Goal: Transaction & Acquisition: Purchase product/service

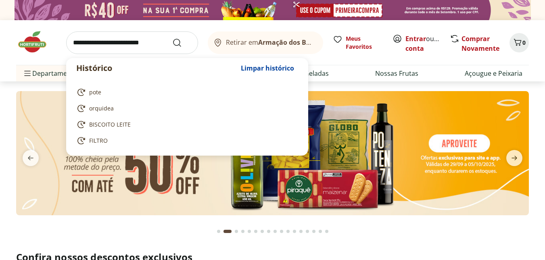
click at [129, 50] on input "search" at bounding box center [132, 42] width 132 height 23
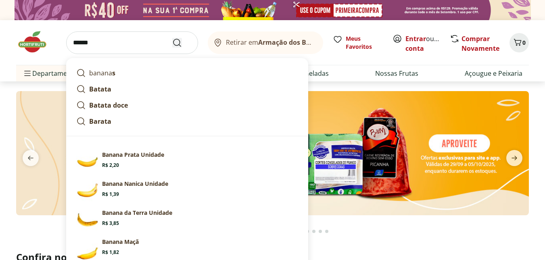
type input "******"
click at [180, 41] on use "Submit Search" at bounding box center [177, 43] width 10 height 10
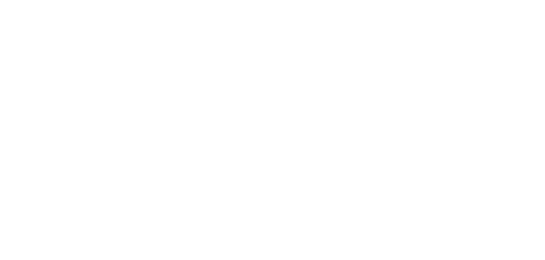
select select "**********"
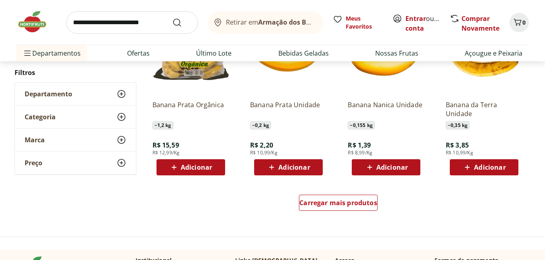
scroll to position [525, 0]
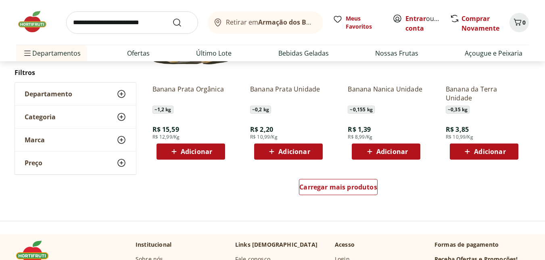
click at [183, 149] on span "Adicionar" at bounding box center [196, 152] width 31 height 6
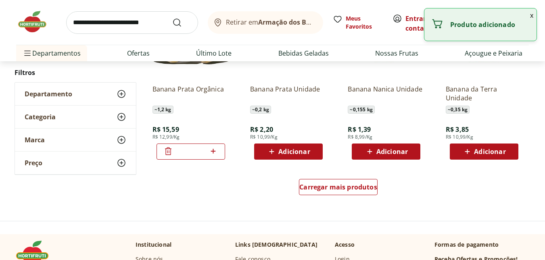
click at [113, 26] on input "search" at bounding box center [132, 22] width 132 height 23
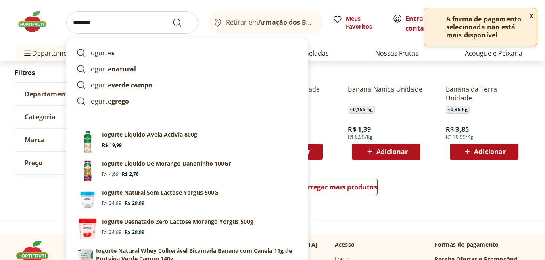
type input "*******"
click at [172, 18] on button "Submit Search" at bounding box center [181, 23] width 19 height 10
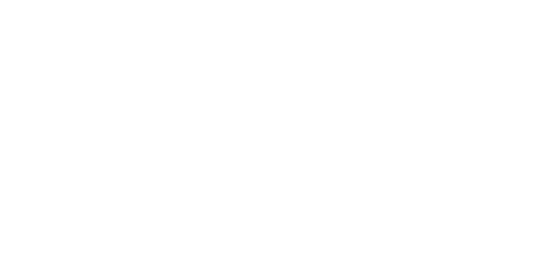
select select "**********"
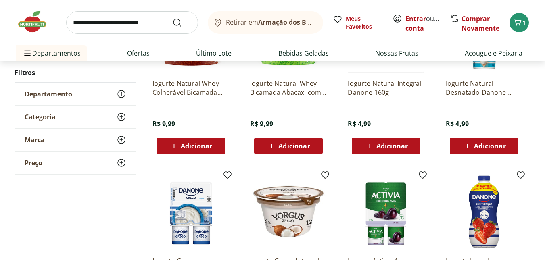
scroll to position [444, 0]
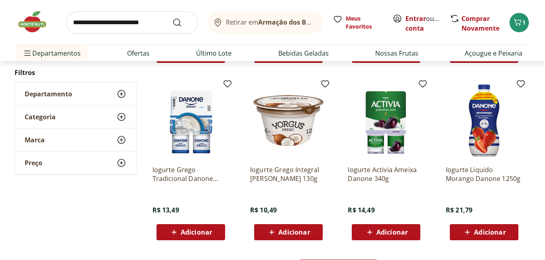
click at [191, 228] on span "Adicionar" at bounding box center [190, 233] width 43 height 10
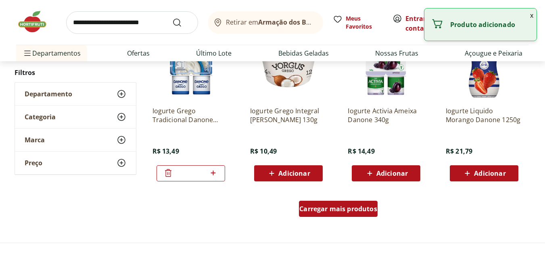
scroll to position [565, 0]
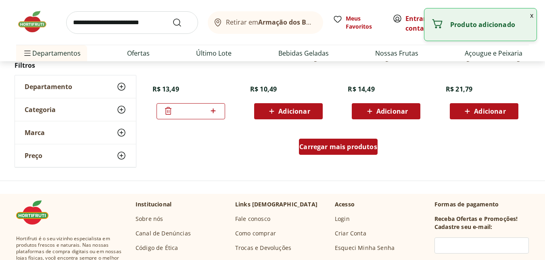
click at [328, 149] on span "Carregar mais produtos" at bounding box center [339, 147] width 78 height 6
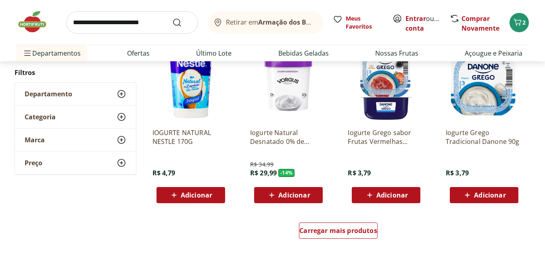
scroll to position [1009, 0]
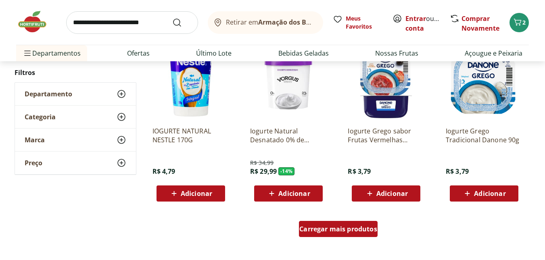
click at [331, 228] on span "Carregar mais produtos" at bounding box center [339, 229] width 78 height 6
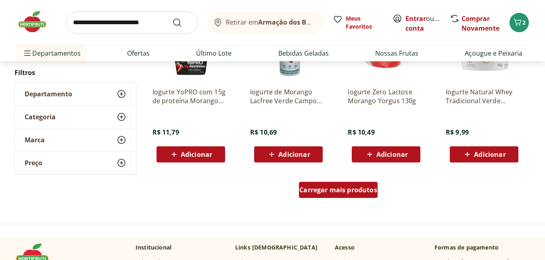
scroll to position [1575, 0]
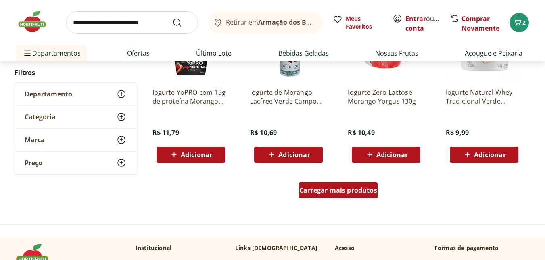
click at [343, 192] on span "Carregar mais produtos" at bounding box center [339, 190] width 78 height 6
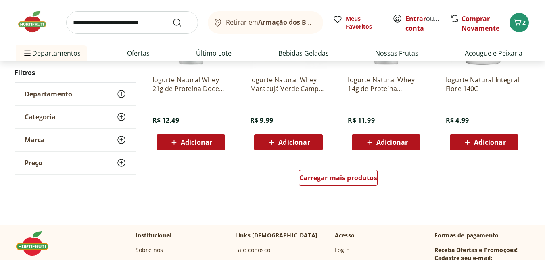
scroll to position [2140, 0]
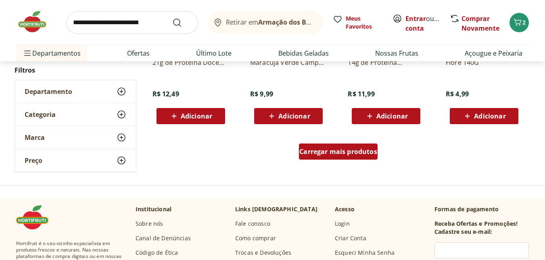
click at [349, 152] on span "Carregar mais produtos" at bounding box center [339, 152] width 78 height 6
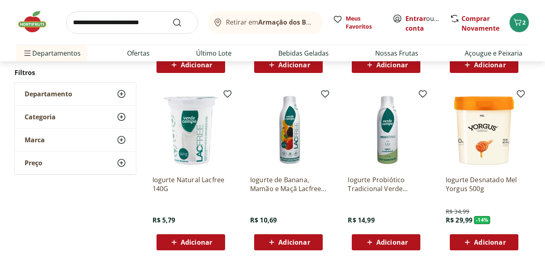
scroll to position [2624, 0]
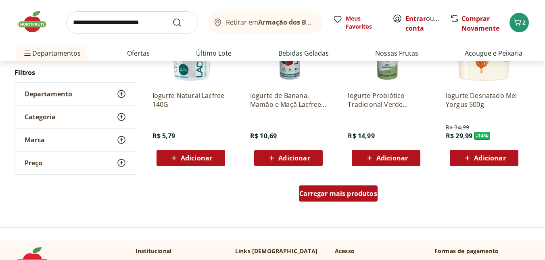
click at [338, 193] on span "Carregar mais produtos" at bounding box center [339, 194] width 78 height 6
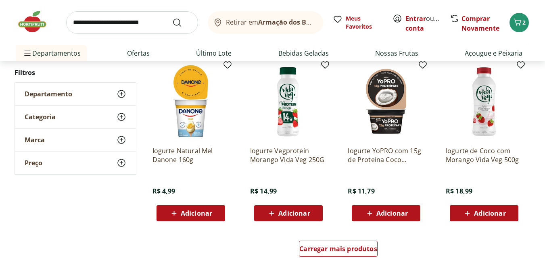
scroll to position [3109, 0]
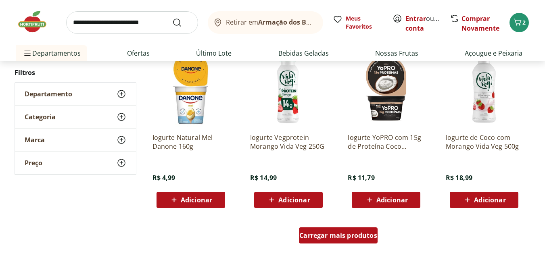
click at [332, 235] on span "Carregar mais produtos" at bounding box center [339, 236] width 78 height 6
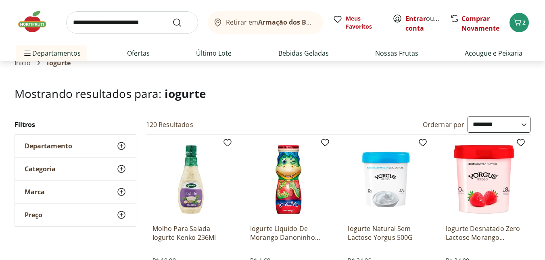
scroll to position [0, 0]
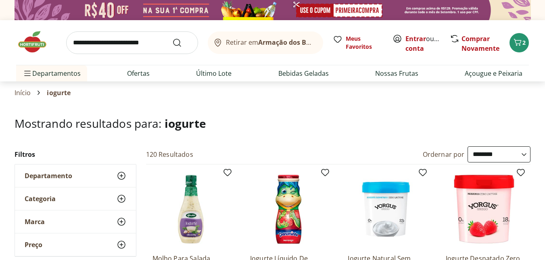
click at [106, 43] on input "search" at bounding box center [132, 42] width 132 height 23
type input "**********"
click at [172, 38] on button "Submit Search" at bounding box center [181, 43] width 19 height 10
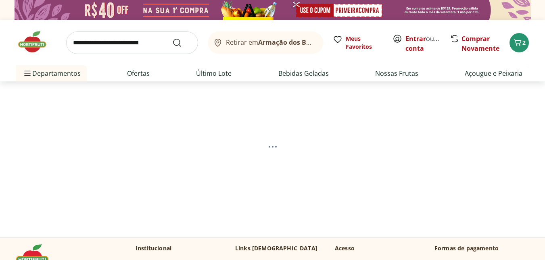
select select "**********"
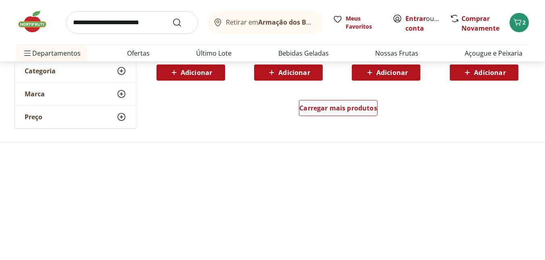
scroll to position [606, 0]
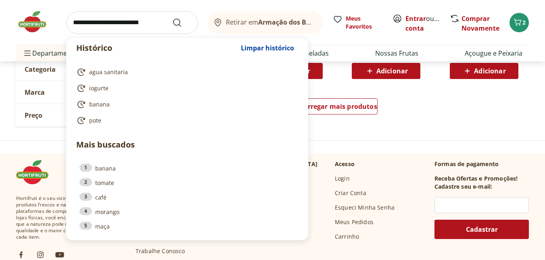
click at [99, 23] on input "search" at bounding box center [132, 22] width 132 height 23
click at [405, 109] on div "Carregar mais produtos" at bounding box center [339, 108] width 392 height 39
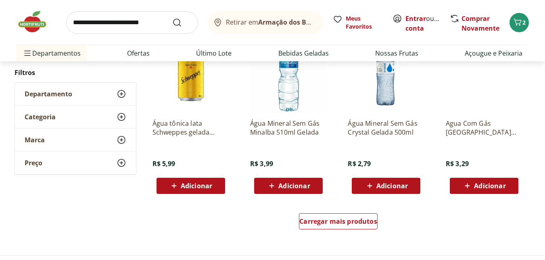
scroll to position [485, 0]
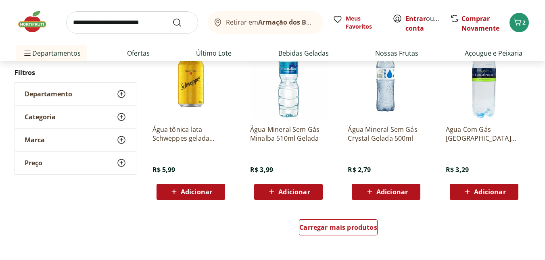
click at [174, 195] on icon at bounding box center [174, 192] width 10 height 10
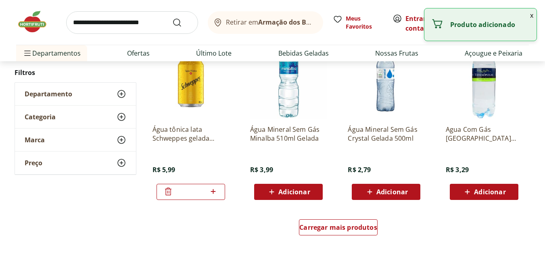
click at [213, 195] on icon at bounding box center [213, 192] width 10 height 10
click at [103, 29] on input "search" at bounding box center [132, 22] width 132 height 23
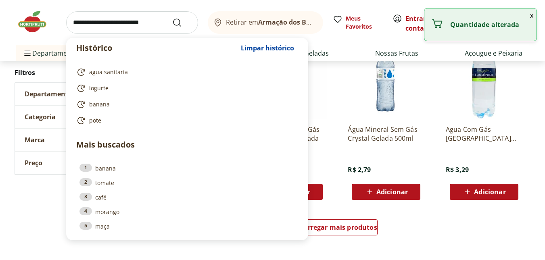
type input "*"
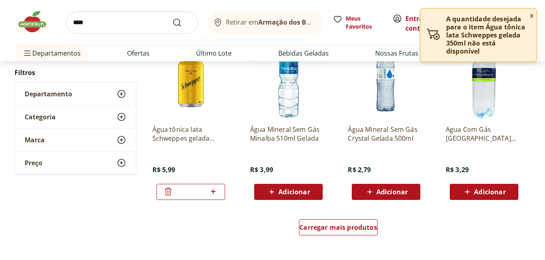
type input "****"
click at [172, 18] on button "Submit Search" at bounding box center [181, 23] width 19 height 10
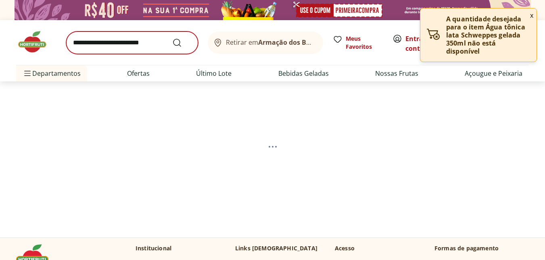
select select "**********"
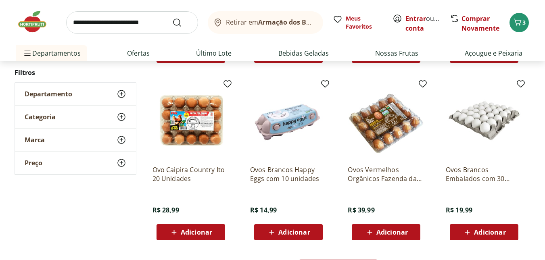
scroll to position [646, 0]
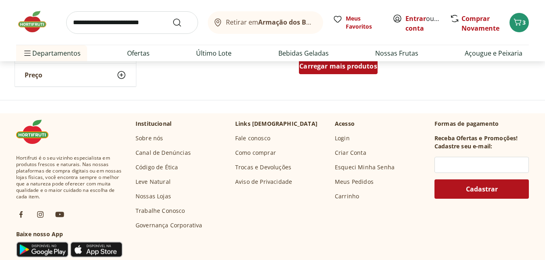
click at [331, 73] on div "Carregar mais produtos" at bounding box center [338, 66] width 79 height 16
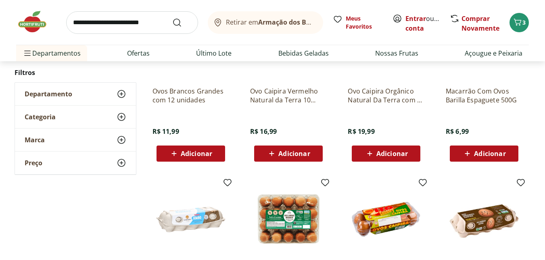
scroll to position [767, 0]
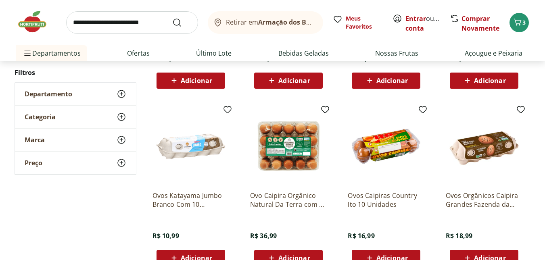
click at [85, 25] on input "search" at bounding box center [132, 22] width 132 height 23
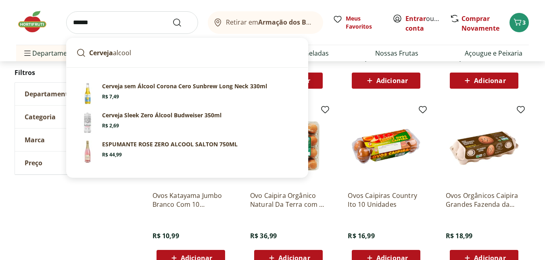
type input "******"
click at [172, 18] on button "Submit Search" at bounding box center [181, 23] width 19 height 10
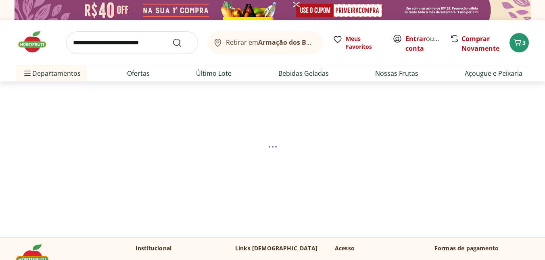
select select "**********"
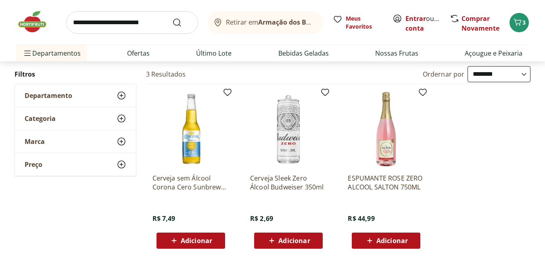
scroll to position [81, 0]
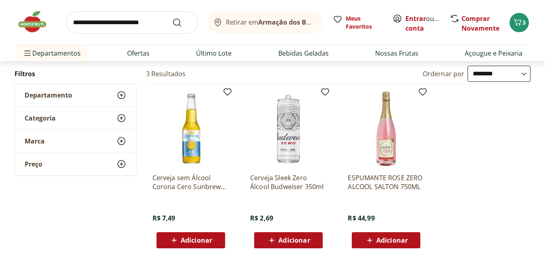
click at [128, 22] on input "search" at bounding box center [132, 22] width 132 height 23
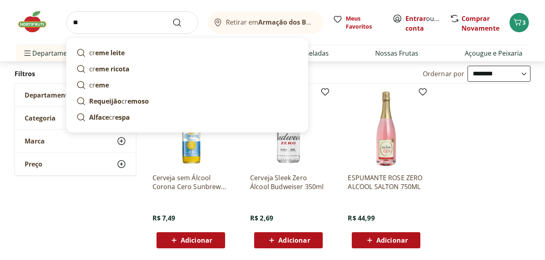
type input "*"
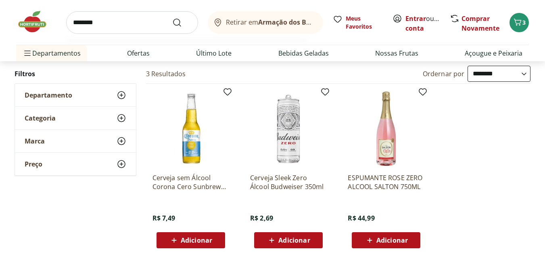
type input "********"
click at [172, 18] on button "Submit Search" at bounding box center [181, 23] width 19 height 10
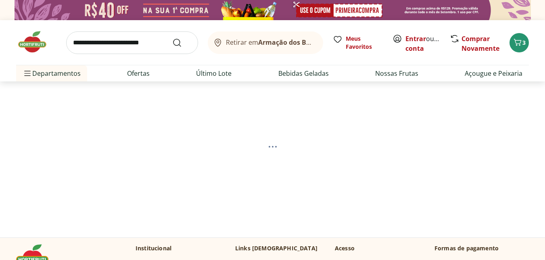
select select "**********"
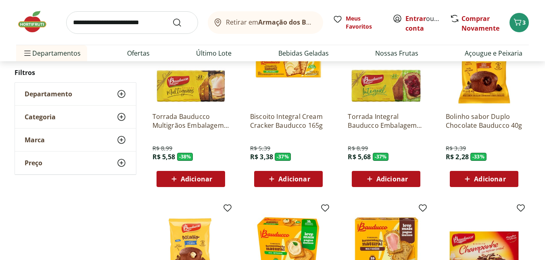
scroll to position [162, 0]
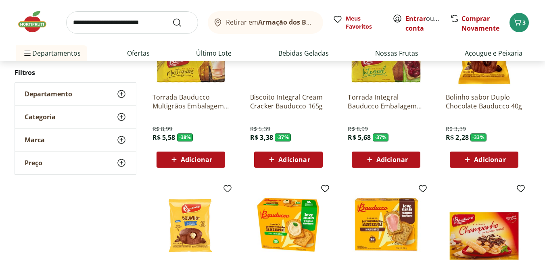
click at [274, 162] on icon at bounding box center [272, 160] width 10 height 10
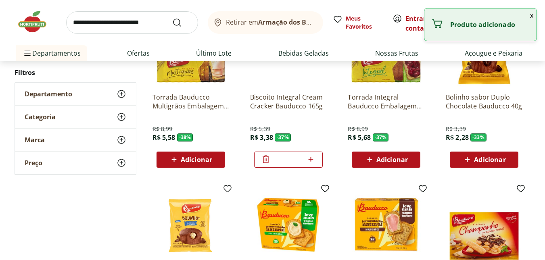
click at [310, 163] on icon at bounding box center [311, 160] width 10 height 10
type input "*"
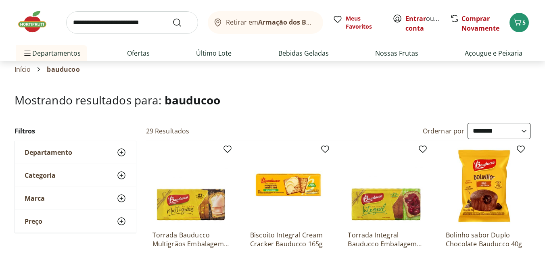
scroll to position [0, 0]
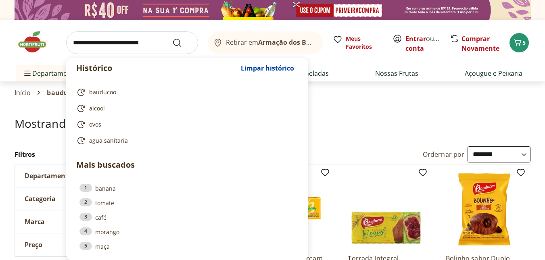
click at [105, 45] on input "search" at bounding box center [132, 42] width 132 height 23
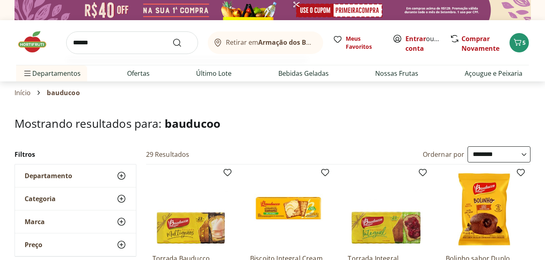
type input "******"
click at [172, 38] on button "Submit Search" at bounding box center [181, 43] width 19 height 10
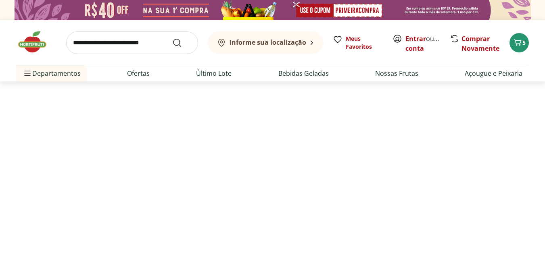
select select "**********"
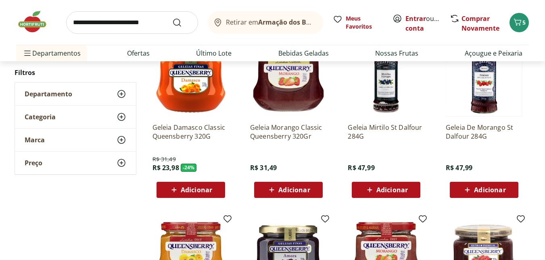
scroll to position [323, 0]
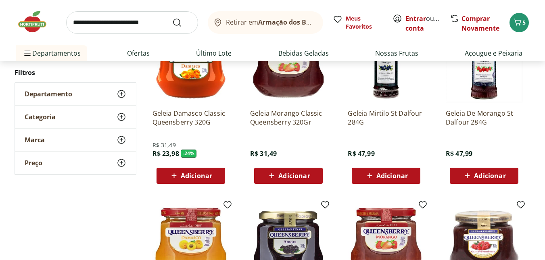
click at [485, 183] on div "Adicionar" at bounding box center [485, 176] width 56 height 15
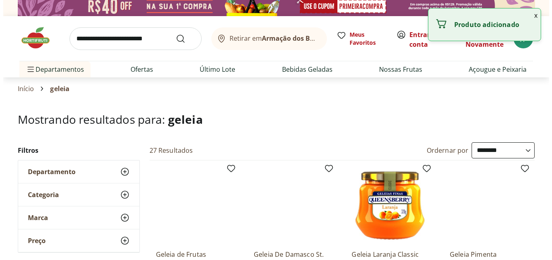
scroll to position [0, 0]
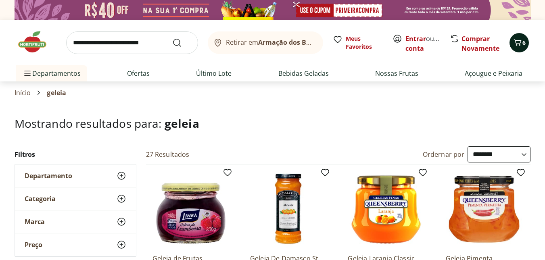
click at [519, 47] on span "Carrinho" at bounding box center [518, 43] width 10 height 10
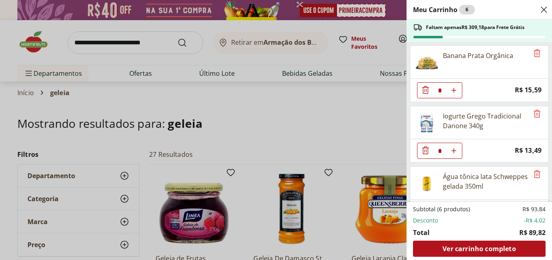
click at [455, 149] on icon "Aumentar Quantidade" at bounding box center [453, 151] width 6 height 6
type input "*"
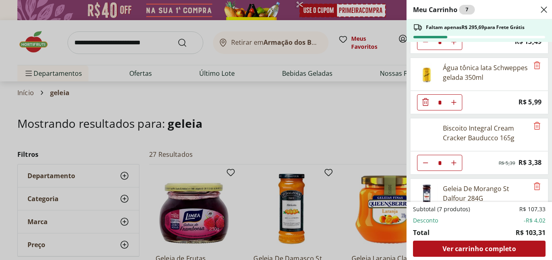
scroll to position [146, 0]
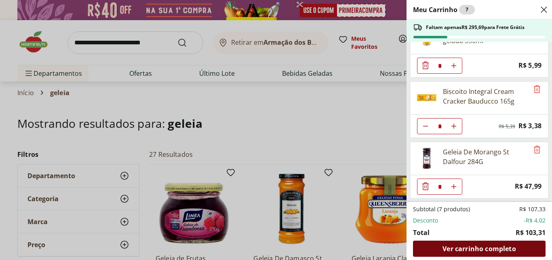
click at [483, 247] on span "Ver carrinho completo" at bounding box center [478, 249] width 73 height 6
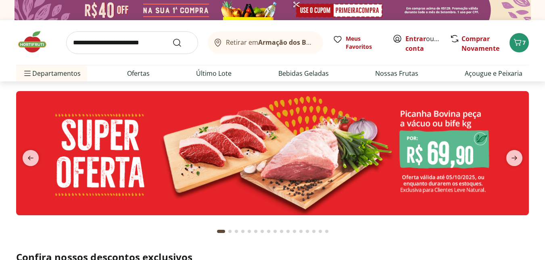
click at [86, 45] on input "search" at bounding box center [132, 42] width 132 height 23
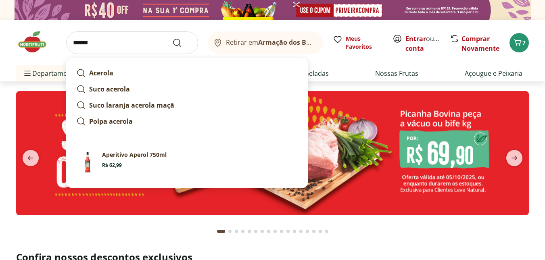
type input "******"
click at [172, 38] on button "Submit Search" at bounding box center [181, 43] width 19 height 10
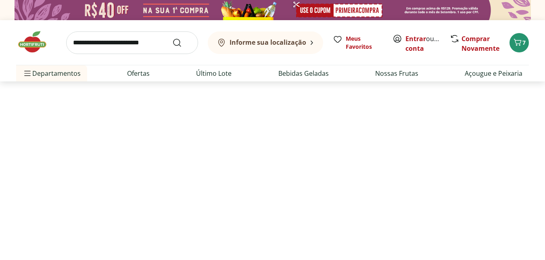
select select "**********"
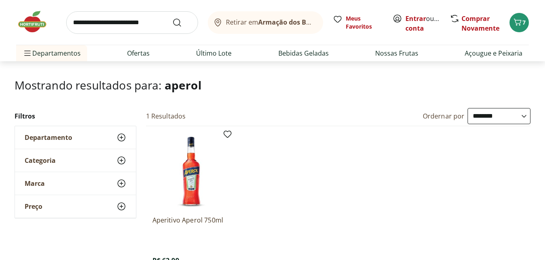
scroll to position [81, 0]
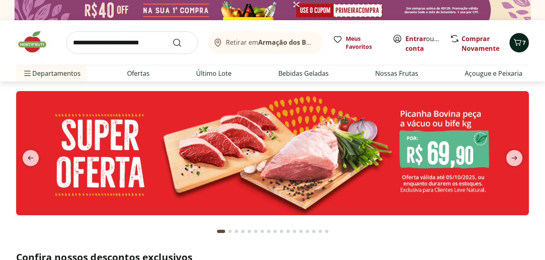
click at [518, 47] on span "Carrinho" at bounding box center [518, 43] width 10 height 10
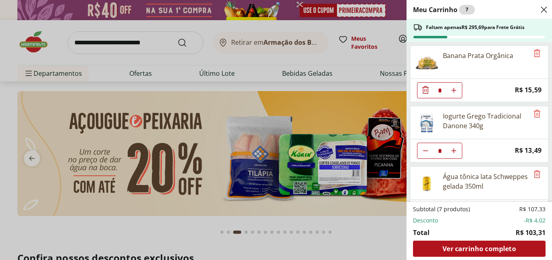
click at [34, 159] on div "Meu Carrinho 7 Faltam apenas R$ 295,69 para Frete Grátis Banana Prata Orgânica …" at bounding box center [276, 130] width 552 height 260
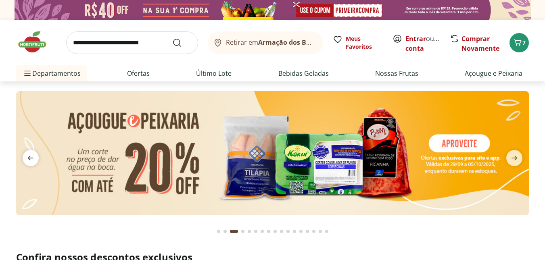
click at [30, 160] on icon "previous" at bounding box center [31, 158] width 6 height 4
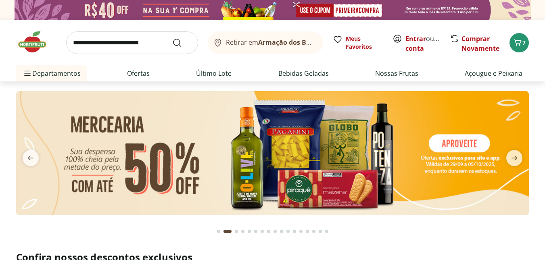
click at [239, 172] on img at bounding box center [272, 153] width 513 height 124
select select "**********"
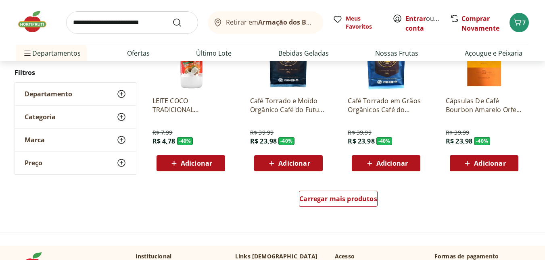
scroll to position [485, 0]
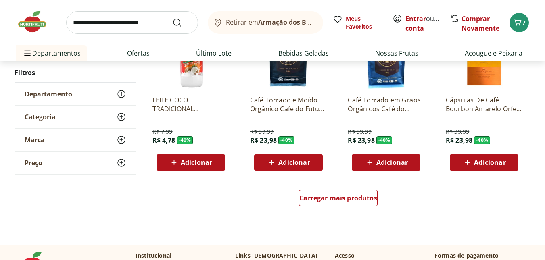
click at [483, 166] on span "Adicionar" at bounding box center [489, 162] width 31 height 6
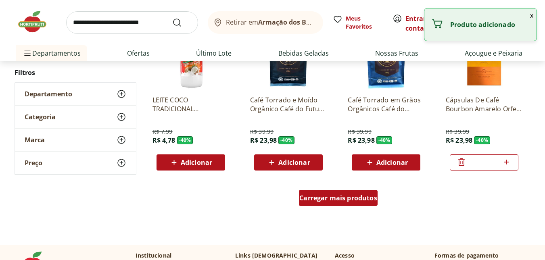
click at [341, 201] on span "Carregar mais produtos" at bounding box center [339, 198] width 78 height 6
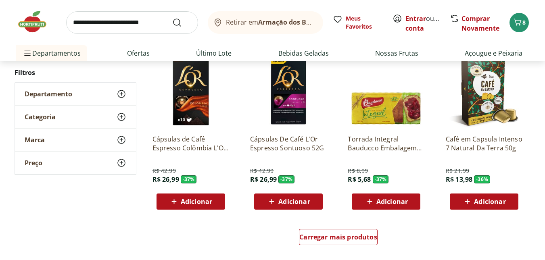
scroll to position [1050, 0]
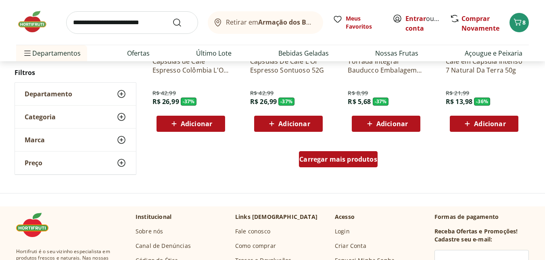
click at [353, 154] on div "Carregar mais produtos" at bounding box center [338, 159] width 79 height 16
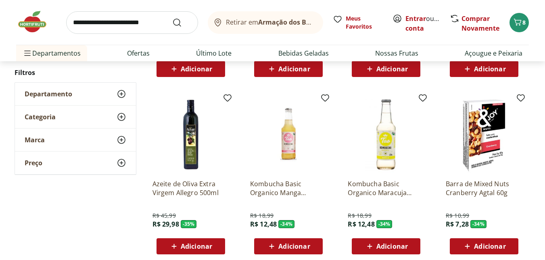
scroll to position [1615, 0]
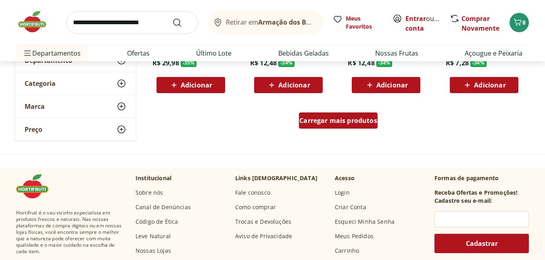
click at [347, 119] on span "Carregar mais produtos" at bounding box center [339, 120] width 78 height 6
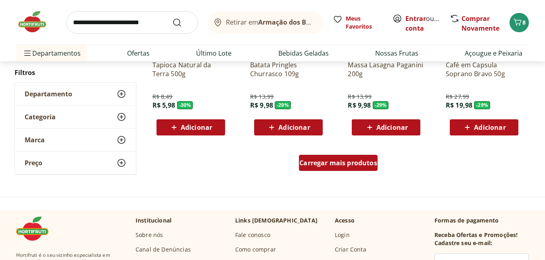
scroll to position [2100, 0]
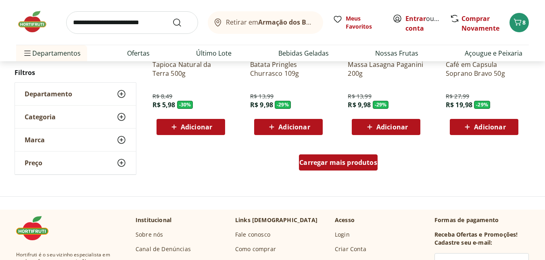
click at [325, 161] on span "Carregar mais produtos" at bounding box center [339, 162] width 78 height 6
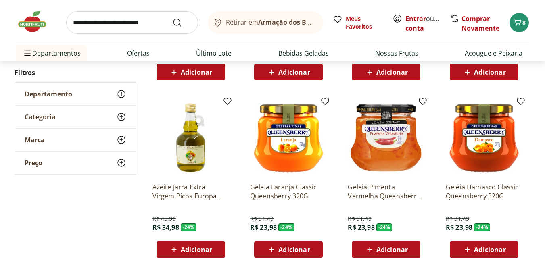
scroll to position [2624, 0]
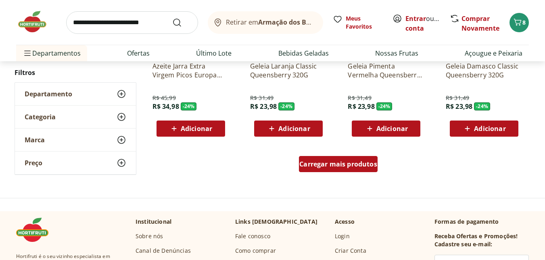
click at [325, 161] on span "Carregar mais produtos" at bounding box center [339, 164] width 78 height 6
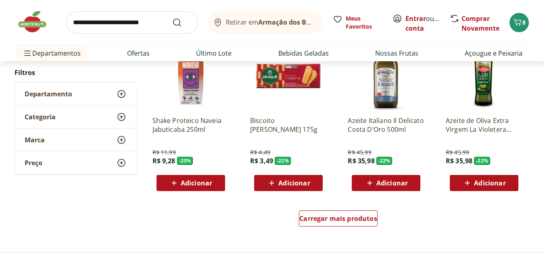
scroll to position [3109, 0]
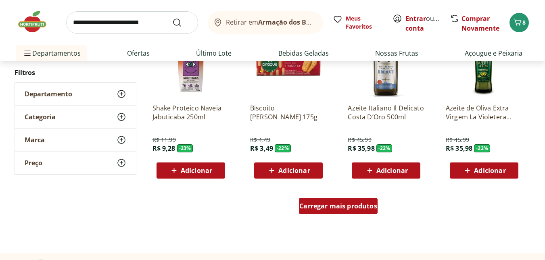
click at [314, 204] on span "Carregar mais produtos" at bounding box center [339, 206] width 78 height 6
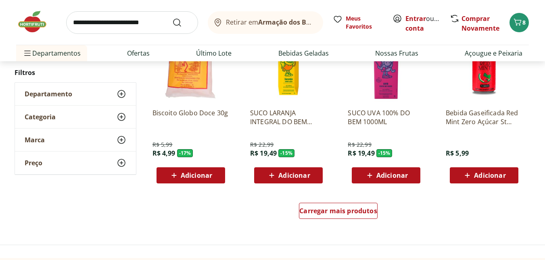
scroll to position [3634, 0]
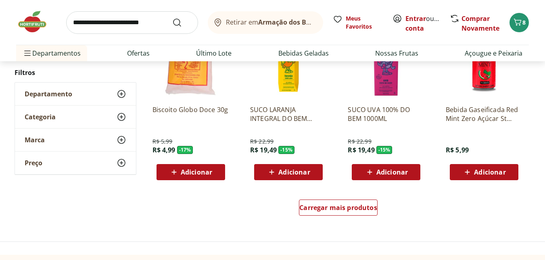
click at [173, 173] on icon at bounding box center [174, 173] width 10 height 10
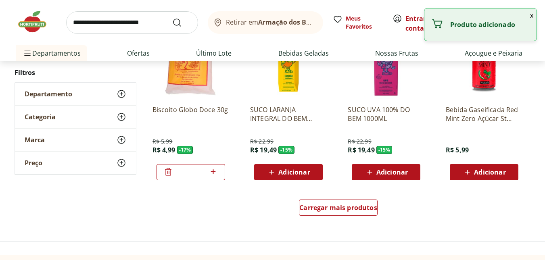
click at [216, 172] on icon at bounding box center [213, 172] width 5 height 5
type input "*"
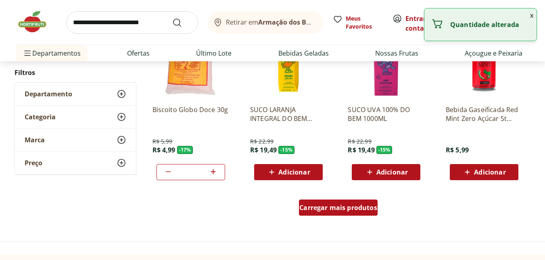
click at [340, 208] on span "Carregar mais produtos" at bounding box center [339, 208] width 78 height 6
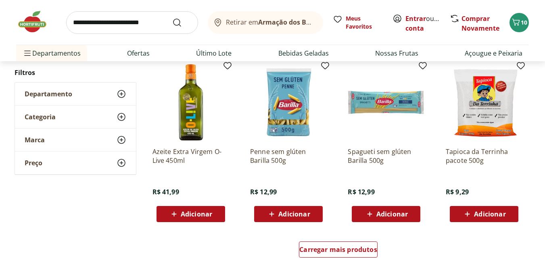
scroll to position [4199, 0]
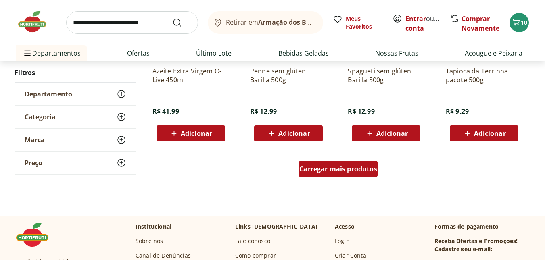
click at [354, 172] on span "Carregar mais produtos" at bounding box center [339, 169] width 78 height 6
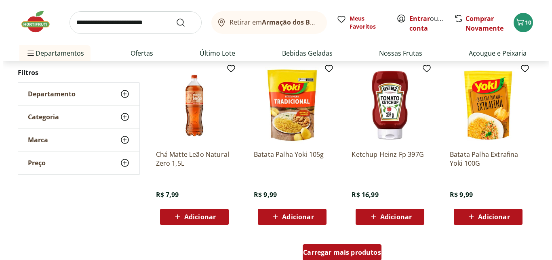
scroll to position [4643, 0]
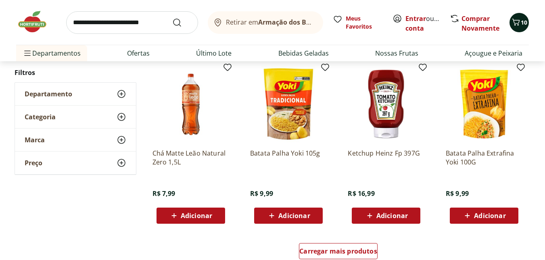
click at [516, 24] on icon "Carrinho" at bounding box center [517, 22] width 10 height 10
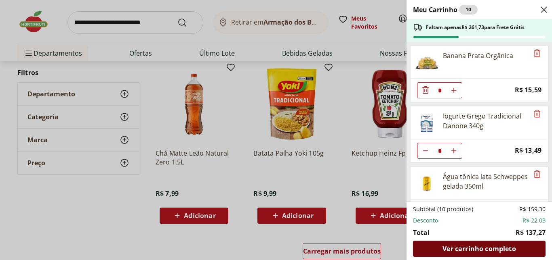
click at [487, 246] on span "Ver carrinho completo" at bounding box center [478, 249] width 73 height 6
